Goal: Task Accomplishment & Management: Complete application form

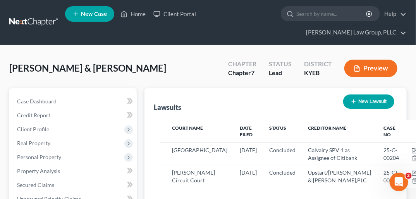
click at [366, 94] on button "New Lawsuit" at bounding box center [368, 101] width 51 height 14
select select "0"
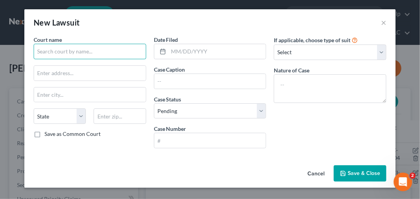
click at [58, 48] on input "text" at bounding box center [90, 51] width 113 height 15
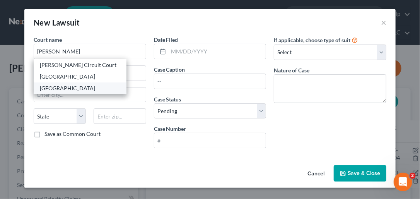
click at [63, 89] on div "[GEOGRAPHIC_DATA]" at bounding box center [80, 88] width 80 height 8
type input "[GEOGRAPHIC_DATA]"
type input "[STREET_ADDRESS]"
type input "Lawrenceburg"
select select "18"
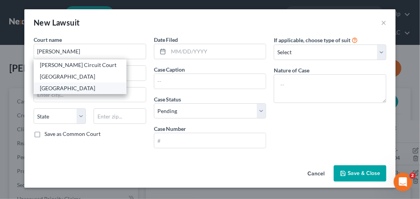
type input "40342"
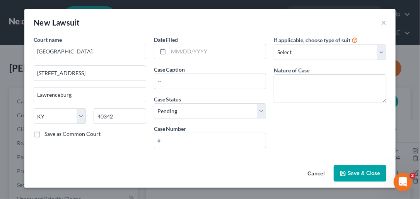
click at [45, 134] on label "Save as Common Court" at bounding box center [73, 134] width 56 height 8
click at [48, 134] on input "Save as Common Court" at bounding box center [50, 132] width 5 height 5
checkbox input "true"
click at [180, 52] on input "text" at bounding box center [218, 51] width 98 height 15
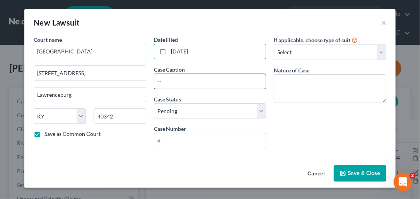
type input "[DATE]"
click at [169, 82] on input "text" at bounding box center [210, 81] width 112 height 15
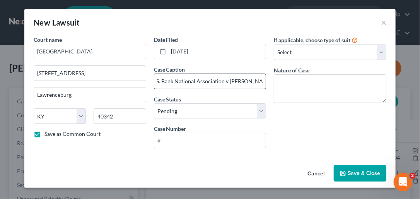
scroll to position [0, 9]
type input "U.S. Bank National Association v [PERSON_NAME]"
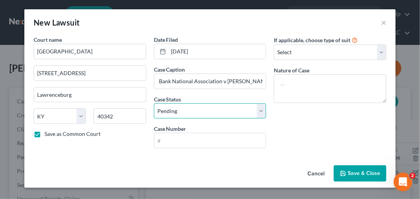
scroll to position [0, 0]
click at [261, 114] on select "Select Pending On Appeal Concluded" at bounding box center [210, 110] width 113 height 15
click at [154, 103] on select "Select Pending On Appeal Concluded" at bounding box center [210, 110] width 113 height 15
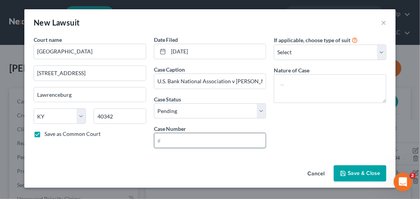
click at [188, 142] on input "text" at bounding box center [210, 140] width 112 height 15
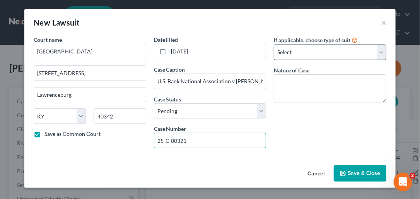
type input "25-C-00321"
click at [382, 51] on select "Select Repossession Garnishment Foreclosure Attached, Seized, Or Levied Other" at bounding box center [330, 52] width 113 height 15
select select "4"
click at [274, 45] on select "Select Repossession Garnishment Foreclosure Attached, Seized, Or Levied Other" at bounding box center [330, 52] width 113 height 15
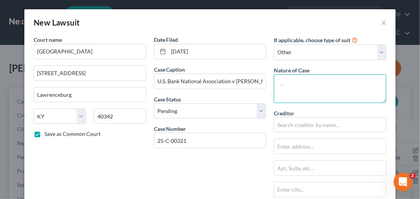
click at [297, 88] on textarea at bounding box center [330, 88] width 113 height 29
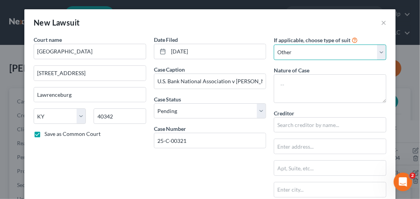
click at [378, 48] on select "Select Repossession Garnishment Foreclosure Attached, Seized, Or Levied Other" at bounding box center [330, 52] width 113 height 15
click at [274, 45] on select "Select Repossession Garnishment Foreclosure Attached, Seized, Or Levied Other" at bounding box center [330, 52] width 113 height 15
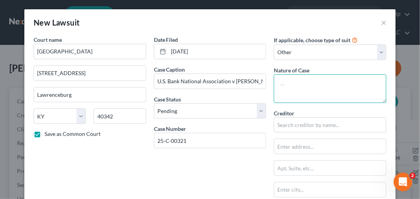
click at [301, 86] on textarea at bounding box center [330, 88] width 113 height 29
type textarea "Collection"
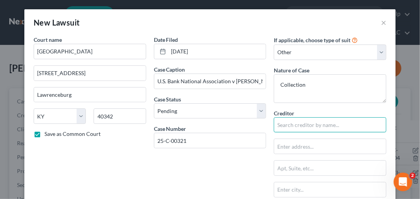
click at [291, 127] on input "text" at bounding box center [330, 124] width 113 height 15
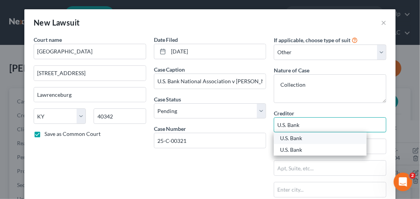
type input "U.S. Bank"
click at [296, 139] on div "U.S. Bank" at bounding box center [320, 138] width 80 height 8
type input "[STREET_ADDRESS]"
type input "Saint Louis"
select select "26"
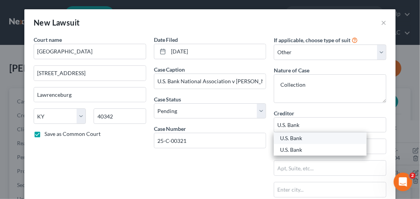
type input "63132"
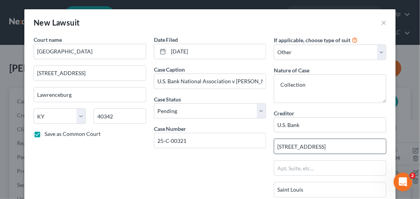
drag, startPoint x: 274, startPoint y: 143, endPoint x: 319, endPoint y: 139, distance: 45.4
click at [319, 139] on input "[STREET_ADDRESS]" at bounding box center [330, 146] width 112 height 15
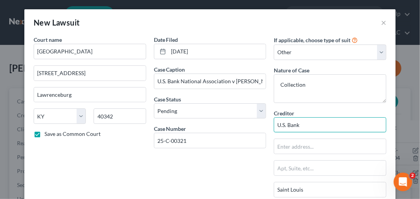
click at [308, 122] on input "U.S. Bank" at bounding box center [330, 124] width 113 height 15
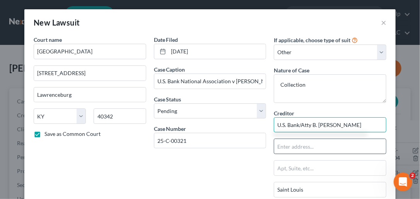
type input "U.S. Bank/Atty B. [PERSON_NAME]"
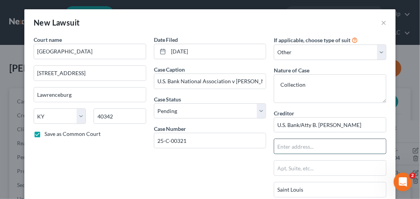
click at [291, 149] on input "text" at bounding box center [330, 146] width 112 height 15
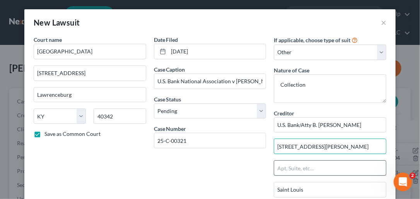
type input "[STREET_ADDRESS][PERSON_NAME]"
click at [308, 164] on input "text" at bounding box center [330, 168] width 112 height 15
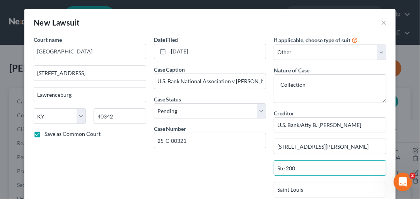
type input "Ste 200"
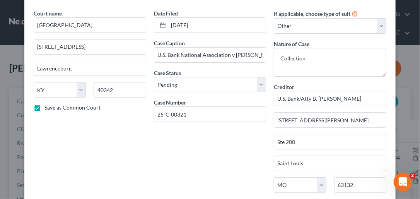
scroll to position [75, 0]
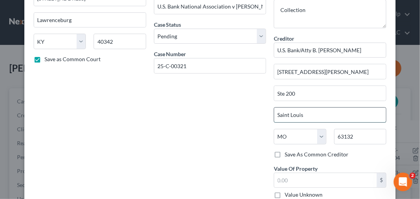
drag, startPoint x: 275, startPoint y: 113, endPoint x: 314, endPoint y: 111, distance: 39.5
click at [314, 111] on input "Saint Louis" at bounding box center [330, 115] width 112 height 15
type input "Hebron"
click at [319, 133] on select "State [US_STATE] AK AR AZ CA CO CT DE DC [GEOGRAPHIC_DATA] [GEOGRAPHIC_DATA] GU…" at bounding box center [300, 136] width 52 height 15
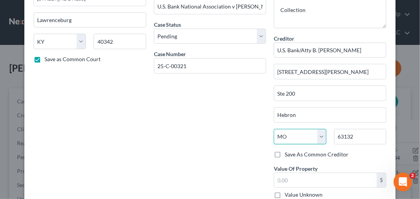
select select "18"
click at [274, 129] on select "State [US_STATE] AK AR AZ CA CO CT DE DC [GEOGRAPHIC_DATA] [GEOGRAPHIC_DATA] GU…" at bounding box center [300, 136] width 52 height 15
click at [346, 136] on input "63132" at bounding box center [360, 136] width 52 height 15
drag, startPoint x: 334, startPoint y: 137, endPoint x: 383, endPoint y: 124, distance: 50.4
click at [383, 124] on div "Creditor * U.S. Bank/Atty B. [PERSON_NAME] [STREET_ADDRESS][GEOGRAPHIC_DATA][PE…" at bounding box center [330, 92] width 113 height 116
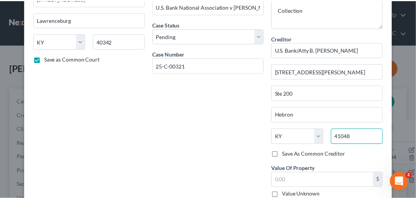
scroll to position [13, 0]
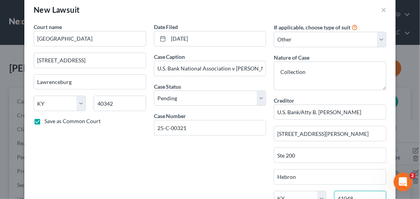
type input "41048"
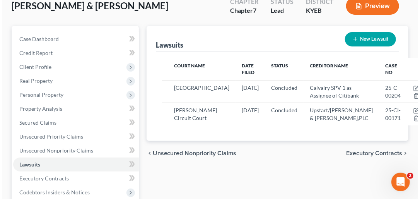
scroll to position [27, 0]
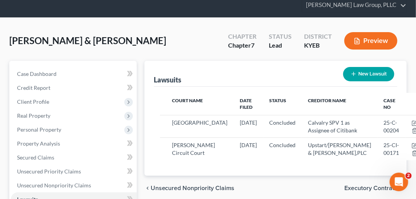
click at [373, 67] on button "New Lawsuit" at bounding box center [368, 74] width 51 height 14
select select "0"
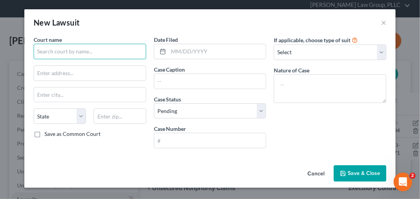
click at [65, 53] on input "text" at bounding box center [90, 51] width 113 height 15
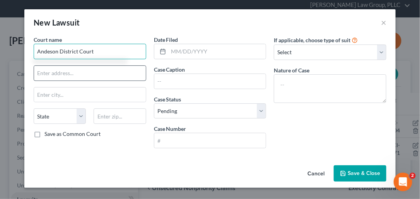
type input "Andeson District Court"
click at [73, 70] on input "text" at bounding box center [90, 73] width 112 height 15
type input "[STREET_ADDRESS]"
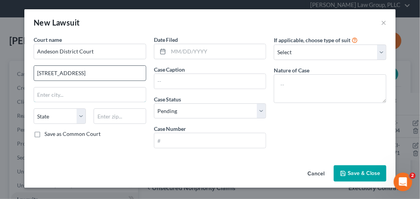
type input "Lawrenceburg"
select select "18"
type input "40342"
type input "[DATE]"
type input "U.S. Bank National Association v [PERSON_NAME]"
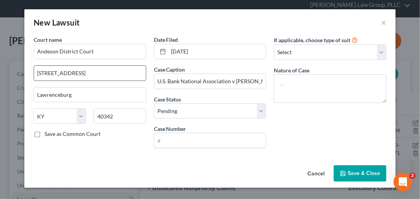
type input "25-C-00321"
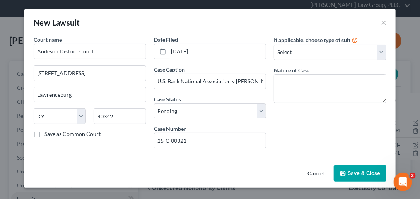
click at [45, 132] on label "Save as Common Court" at bounding box center [73, 134] width 56 height 8
click at [48, 132] on input "Save as Common Court" at bounding box center [50, 132] width 5 height 5
checkbox input "true"
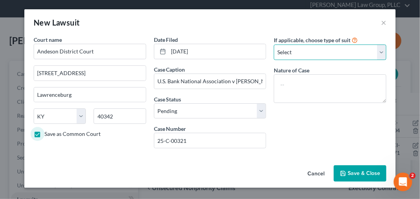
click at [379, 48] on select "Select Repossession Garnishment Foreclosure Attached, Seized, Or Levied Other" at bounding box center [330, 52] width 113 height 15
select select "4"
click at [274, 45] on select "Select Repossession Garnishment Foreclosure Attached, Seized, Or Levied Other" at bounding box center [330, 52] width 113 height 15
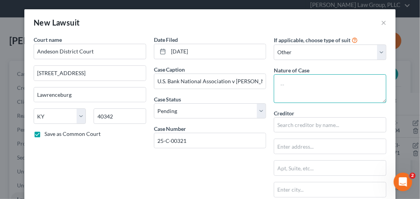
click at [283, 85] on textarea at bounding box center [330, 88] width 113 height 29
type textarea "Collection"
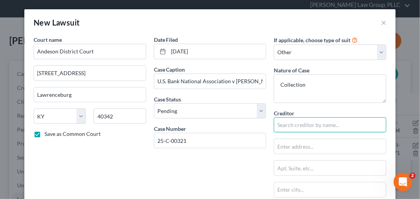
click at [286, 128] on input "text" at bounding box center [330, 124] width 113 height 15
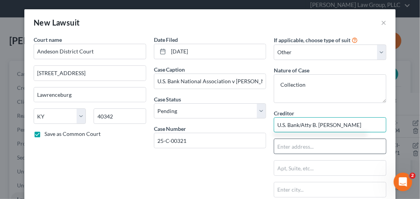
type input "U.S. Bank/Atty B. [PERSON_NAME]"
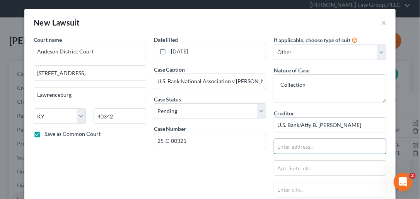
click at [282, 148] on input "text" at bounding box center [330, 146] width 112 height 15
type input "[STREET_ADDRESS][PERSON_NAME]"
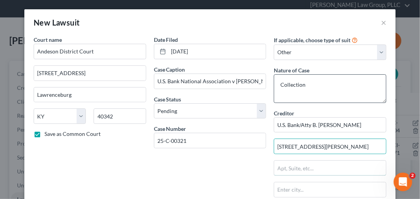
type input "Ste 200"
type input "Hebron"
type input "41048"
select select "18"
select select
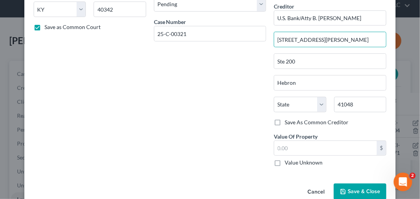
scroll to position [113, 0]
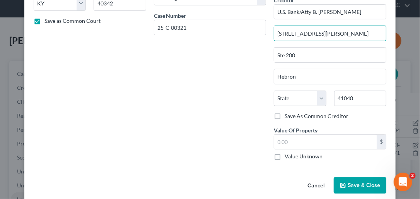
click at [285, 115] on label "Save As Common Creditor" at bounding box center [317, 116] width 64 height 8
click at [288, 115] on input "Save As Common Creditor" at bounding box center [290, 114] width 5 height 5
checkbox input "true"
click at [285, 154] on label "Value Unknown" at bounding box center [304, 156] width 38 height 8
click at [288, 154] on input "Value Unknown" at bounding box center [290, 154] width 5 height 5
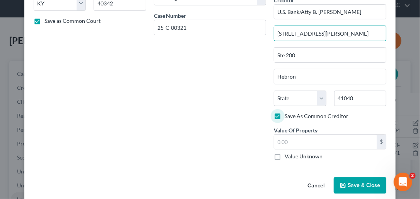
checkbox input "true"
type input "0.00"
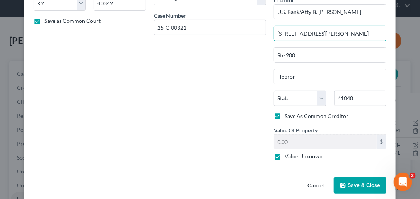
click at [351, 182] on span "Save & Close" at bounding box center [364, 185] width 33 height 7
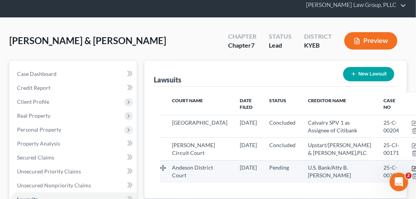
click at [411, 171] on icon "button" at bounding box center [414, 168] width 6 height 6
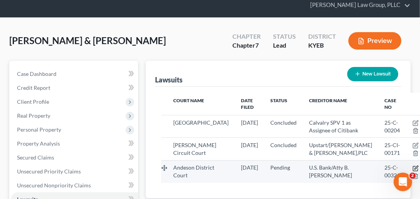
select select "18"
select select "0"
select select "4"
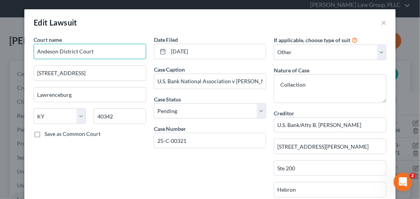
click at [47, 52] on input "Andeson District Court" at bounding box center [90, 51] width 113 height 15
type input "[PERSON_NAME] District Court"
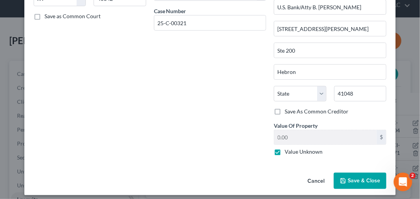
scroll to position [122, 0]
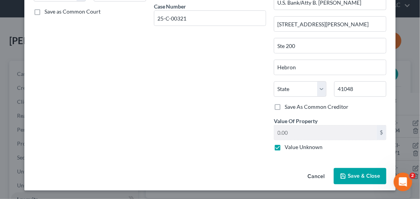
click at [358, 178] on span "Save & Close" at bounding box center [364, 176] width 33 height 7
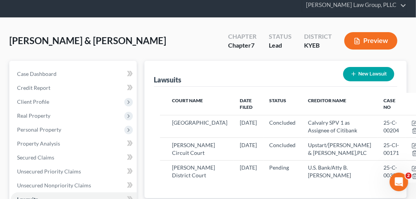
click at [354, 71] on icon "button" at bounding box center [353, 74] width 6 height 6
select select "0"
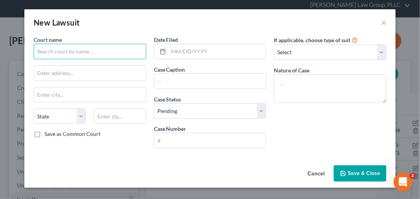
click at [99, 52] on input "text" at bounding box center [90, 51] width 113 height 15
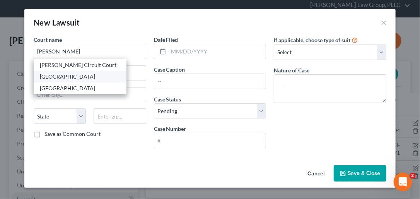
click at [96, 75] on div "[GEOGRAPHIC_DATA]" at bounding box center [80, 77] width 80 height 8
type input "[GEOGRAPHIC_DATA]"
type input "[STREET_ADDRESS]"
type input "Lawrenceburg"
select select "18"
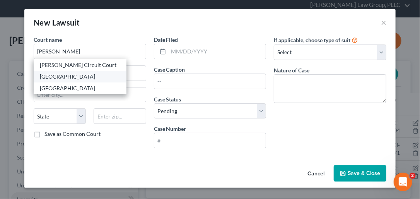
type input "40342"
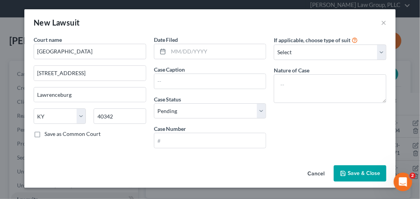
click at [45, 135] on label "Save as Common Court" at bounding box center [73, 134] width 56 height 8
click at [48, 135] on input "Save as Common Court" at bounding box center [50, 132] width 5 height 5
checkbox input "true"
click at [178, 50] on input "text" at bounding box center [218, 51] width 98 height 15
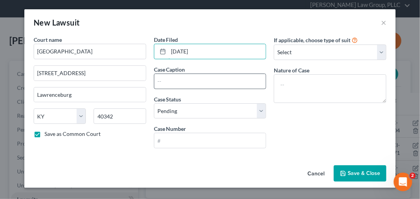
type input "[DATE]"
click at [169, 78] on input "text" at bounding box center [210, 81] width 112 height 15
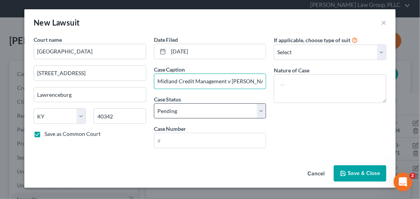
type input "Midland Credit Management v [PERSON_NAME]"
click at [260, 108] on select "Select Pending On Appeal Concluded" at bounding box center [210, 110] width 113 height 15
select select "2"
click at [154, 103] on select "Select Pending On Appeal Concluded" at bounding box center [210, 110] width 113 height 15
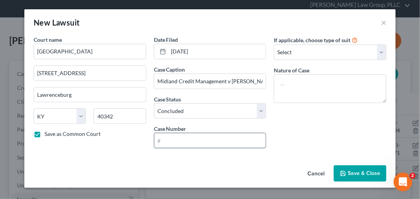
click at [178, 140] on input "text" at bounding box center [210, 140] width 112 height 15
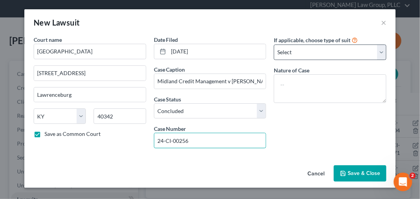
type input "24-CI-00256"
click at [382, 48] on select "Select Repossession Garnishment Foreclosure Attached, Seized, Or Levied Other" at bounding box center [330, 52] width 113 height 15
select select "4"
click at [274, 45] on select "Select Repossession Garnishment Foreclosure Attached, Seized, Or Levied Other" at bounding box center [330, 52] width 113 height 15
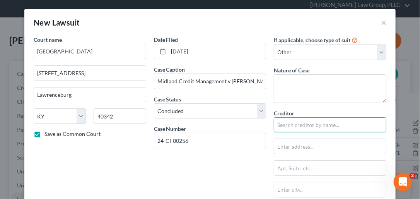
click at [277, 125] on input "text" at bounding box center [330, 124] width 113 height 15
click at [371, 122] on input "Midland Credit Management/Atty [PERSON_NAME]" at bounding box center [330, 124] width 113 height 15
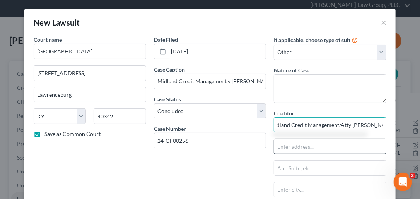
type input "Midland Credit Management/Atty [PERSON_NAME]"
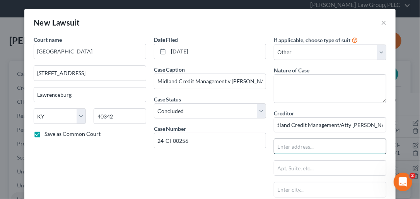
scroll to position [0, 0]
click at [298, 146] on input "text" at bounding box center [330, 146] width 112 height 15
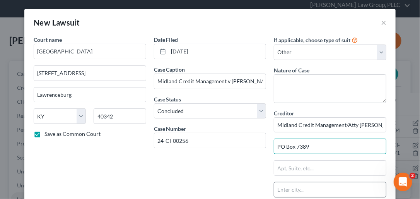
type input "PO Box 7389"
click at [308, 190] on input "text" at bounding box center [330, 189] width 112 height 15
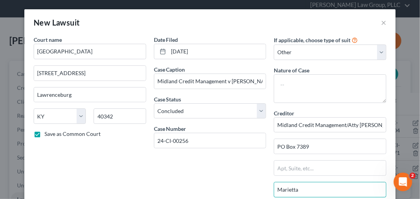
type input "Marietta"
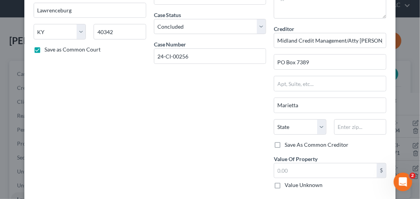
scroll to position [94, 0]
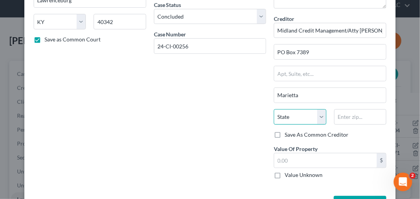
click at [317, 115] on select "State [US_STATE] AK AR AZ CA CO CT DE DC [GEOGRAPHIC_DATA] [GEOGRAPHIC_DATA] GU…" at bounding box center [300, 116] width 52 height 15
select select "10"
click at [274, 109] on select "State [US_STATE] AK AR AZ CA CO CT DE DC [GEOGRAPHIC_DATA] [GEOGRAPHIC_DATA] GU…" at bounding box center [300, 116] width 52 height 15
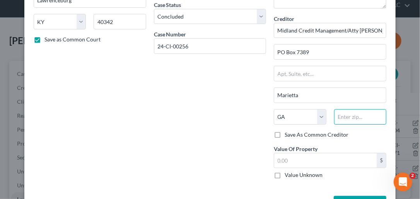
click at [347, 116] on input "text" at bounding box center [360, 116] width 52 height 15
type input "30065"
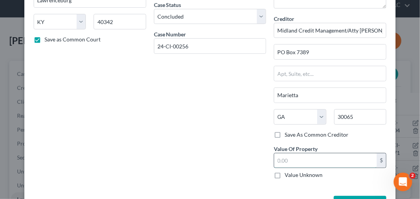
click at [318, 164] on input "text" at bounding box center [325, 160] width 103 height 15
type input "15,792.13"
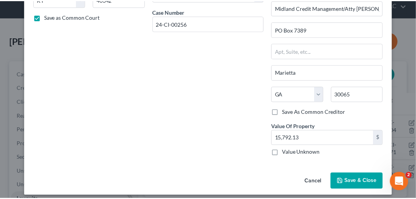
scroll to position [122, 0]
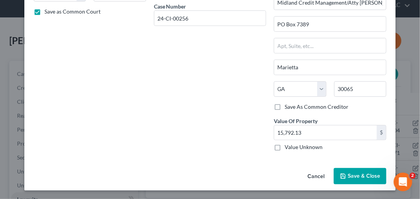
click at [366, 177] on span "Save & Close" at bounding box center [364, 176] width 33 height 7
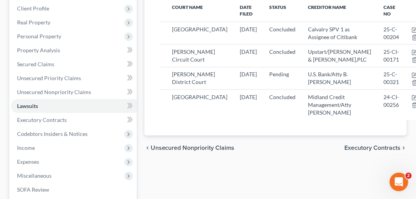
scroll to position [156, 0]
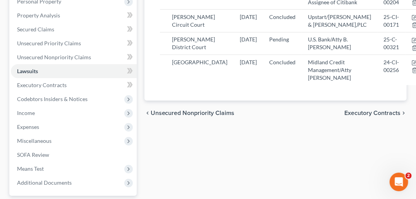
click at [376, 116] on span "Executory Contracts" at bounding box center [372, 113] width 56 height 6
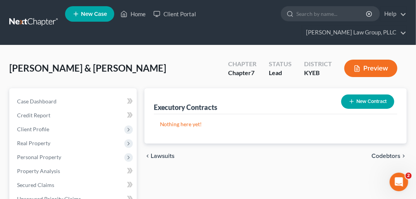
click at [383, 153] on span "Codebtors" at bounding box center [385, 156] width 29 height 6
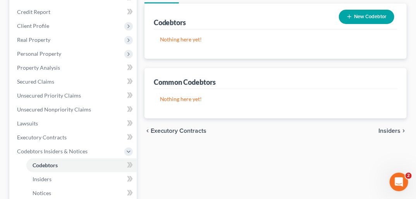
click at [390, 128] on span "Insiders" at bounding box center [389, 131] width 22 height 6
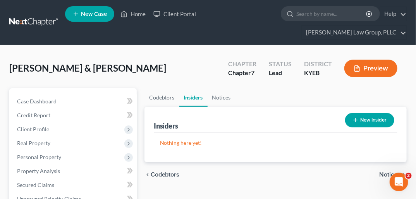
click at [392, 171] on span "Notices" at bounding box center [389, 174] width 21 height 6
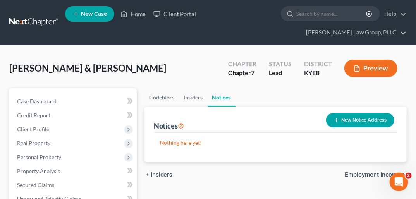
click at [381, 113] on button "New Notice Address" at bounding box center [360, 120] width 68 height 14
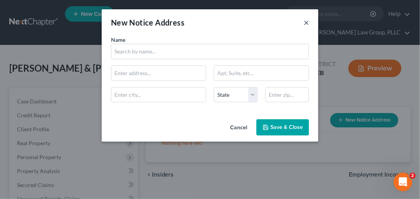
click at [308, 23] on button "×" at bounding box center [306, 22] width 5 height 9
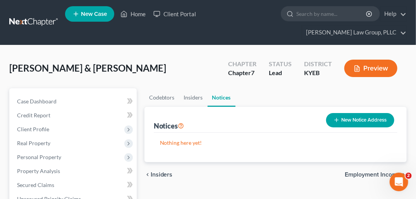
click at [378, 171] on span "Employment Income" at bounding box center [372, 174] width 56 height 6
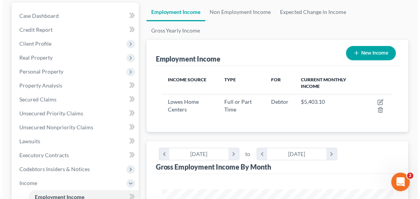
scroll to position [84, 0]
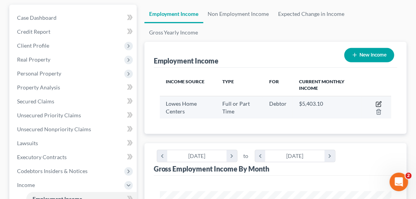
click at [379, 101] on icon "button" at bounding box center [378, 104] width 6 height 6
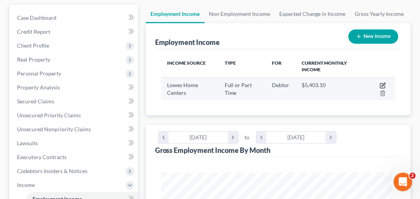
select select "0"
select select "18"
select select "1"
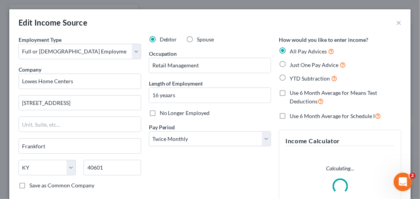
scroll to position [117, 250]
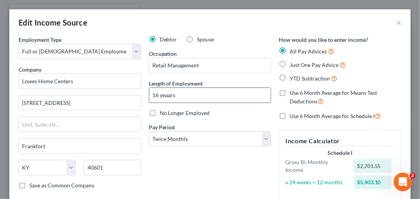
click at [166, 94] on input "16 yeaars" at bounding box center [210, 95] width 122 height 15
type input "16 years"
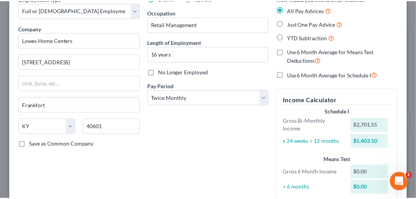
scroll to position [6, 0]
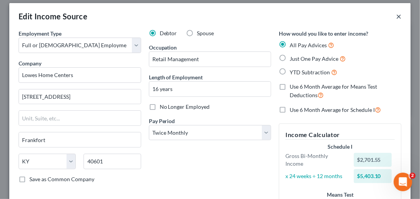
click at [396, 15] on button "×" at bounding box center [398, 16] width 5 height 9
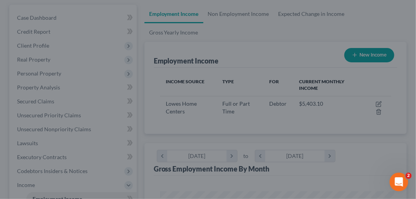
scroll to position [386879, 386749]
